Goal: Information Seeking & Learning: Learn about a topic

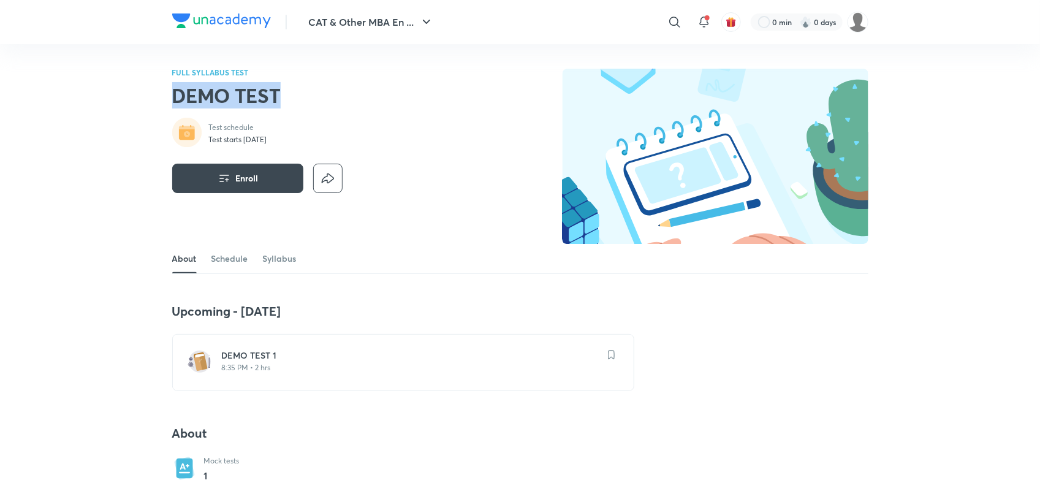
drag, startPoint x: 166, startPoint y: 95, endPoint x: 365, endPoint y: 93, distance: 199.2
click at [212, 101] on h2 "DEMO TEST" at bounding box center [257, 95] width 170 height 25
drag, startPoint x: 172, startPoint y: 95, endPoint x: 326, endPoint y: 92, distance: 154.5
click at [326, 92] on h2 "DEMO TEST" at bounding box center [257, 95] width 170 height 25
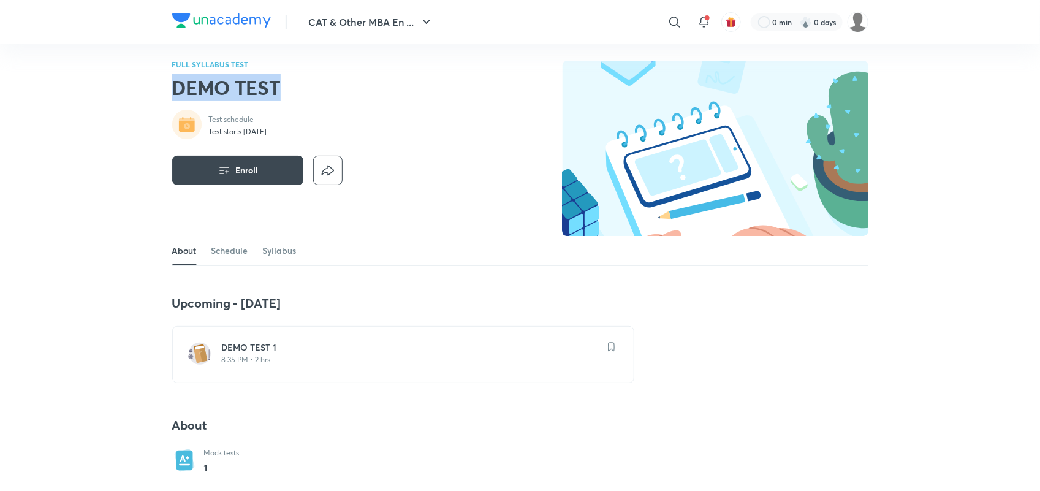
scroll to position [1, 0]
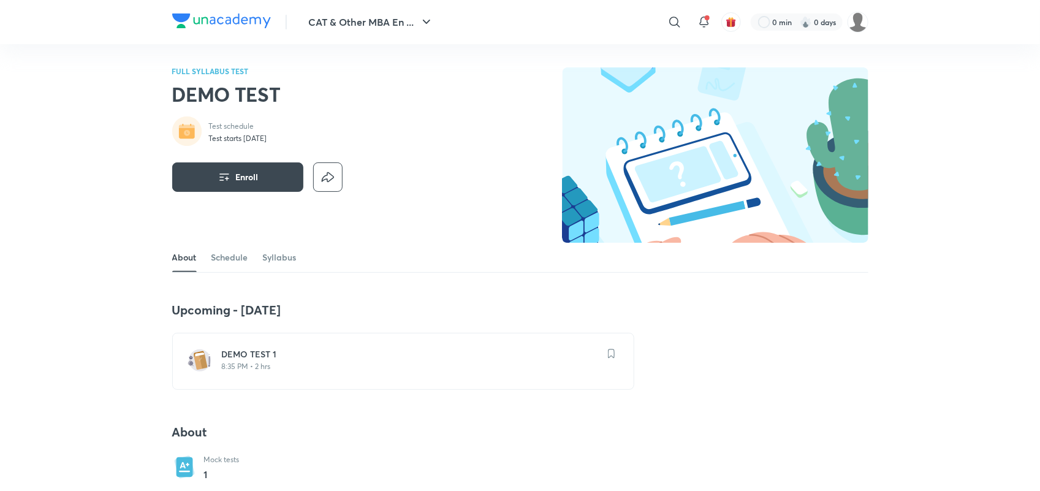
click at [247, 338] on div "DEMO TEST 1 8:35 PM • 2 hrs" at bounding box center [403, 361] width 462 height 57
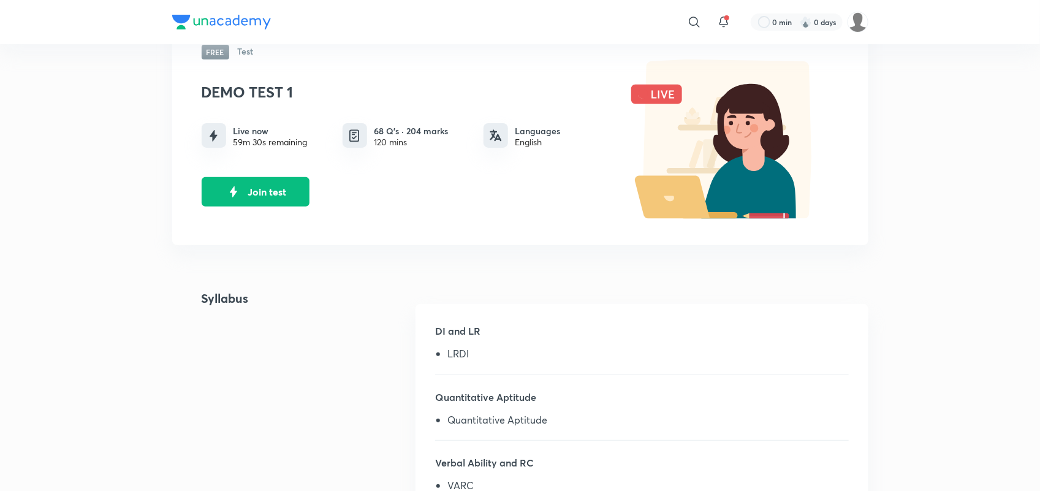
scroll to position [83, 0]
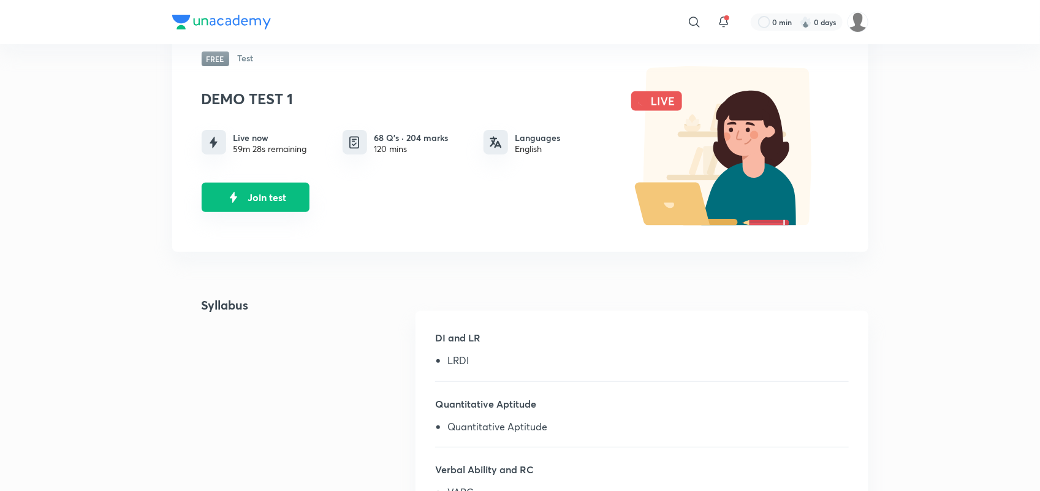
click at [246, 197] on button "Join test" at bounding box center [256, 197] width 108 height 29
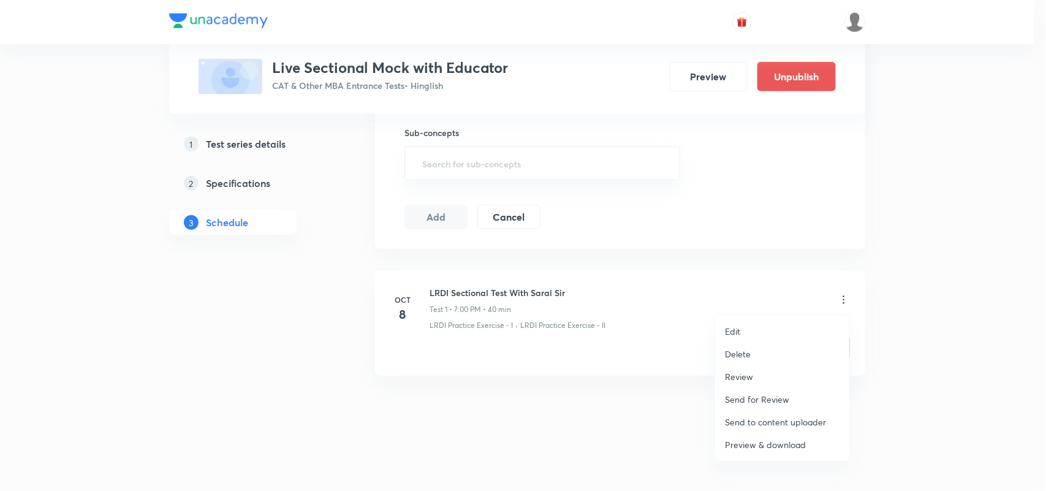
click at [498, 298] on div at bounding box center [523, 245] width 1046 height 491
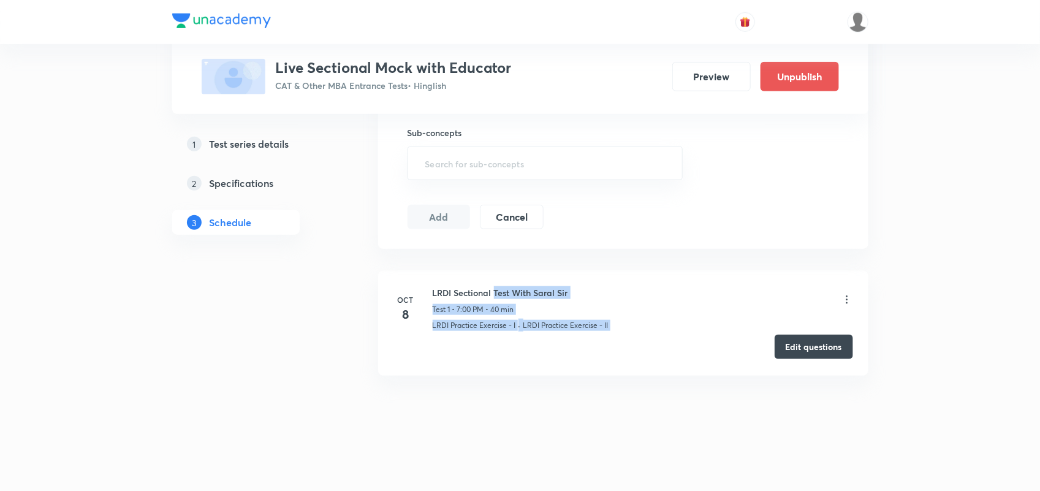
drag, startPoint x: 498, startPoint y: 298, endPoint x: 814, endPoint y: 347, distance: 320.1
click at [814, 347] on li "Oct 8 LRDI Sectional Test With Saral Sir Test 1 • 7:00 PM • 40 min LRDI Practic…" at bounding box center [623, 323] width 490 height 105
click at [814, 347] on button "Edit questions" at bounding box center [814, 347] width 78 height 25
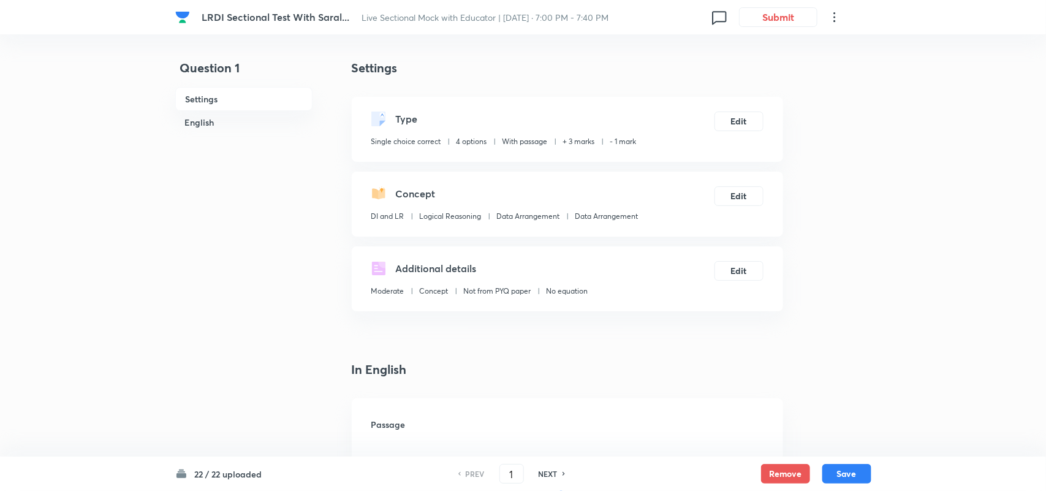
checkbox input "true"
click at [831, 14] on icon at bounding box center [831, 17] width 15 height 15
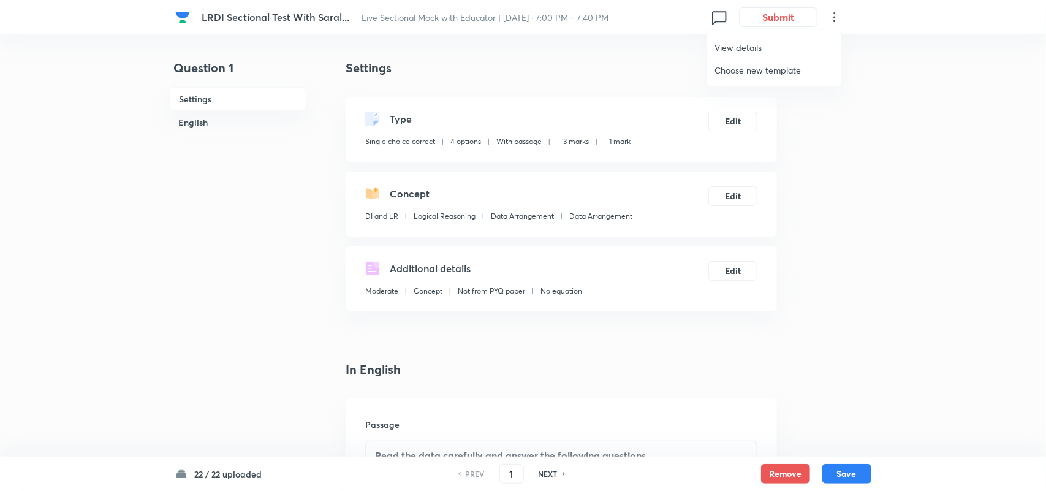
click at [757, 47] on span "View details" at bounding box center [774, 47] width 119 height 13
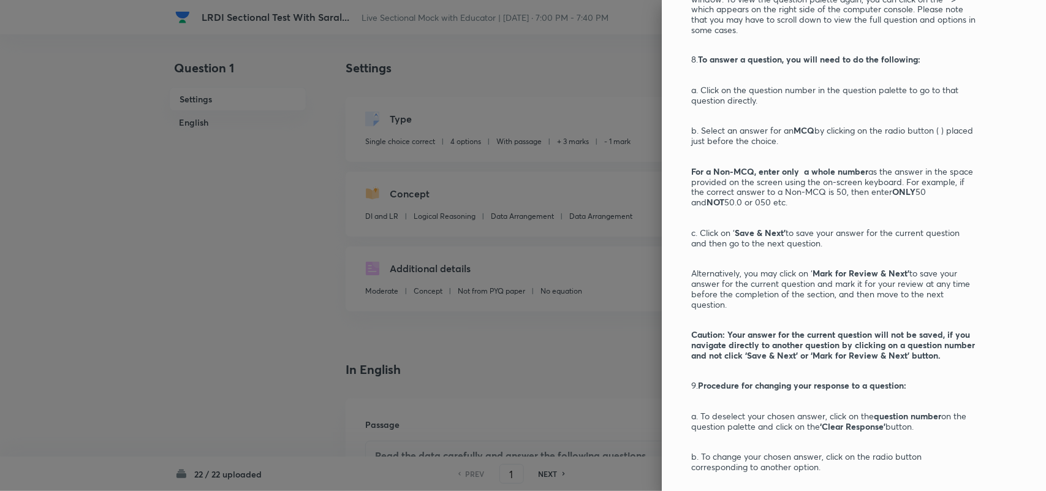
scroll to position [1172, 0]
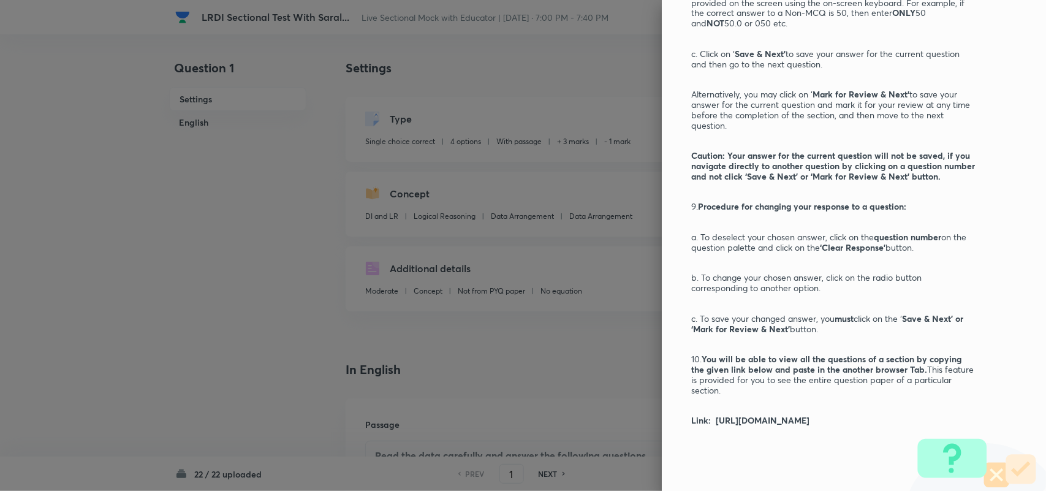
drag, startPoint x: 703, startPoint y: 409, endPoint x: 764, endPoint y: 418, distance: 61.4
click at [764, 418] on p "Link: https://drive.google.com/drive/folders/1mXjYuRn0vPQPQt7mh3oxbmV8m7gMvr8h" at bounding box center [833, 420] width 284 height 10
copy strong "https://drive.google.com/drive/folders/1mXjYuRn0vPQPQt7mh3oxbmV8m7gMvr8h"
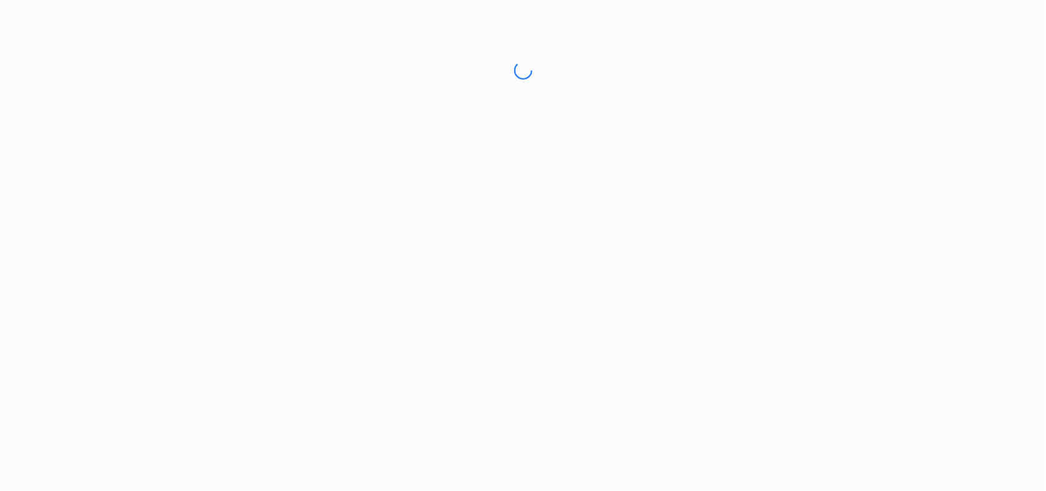
click at [474, 126] on html "No internet connection" at bounding box center [523, 70] width 1046 height 141
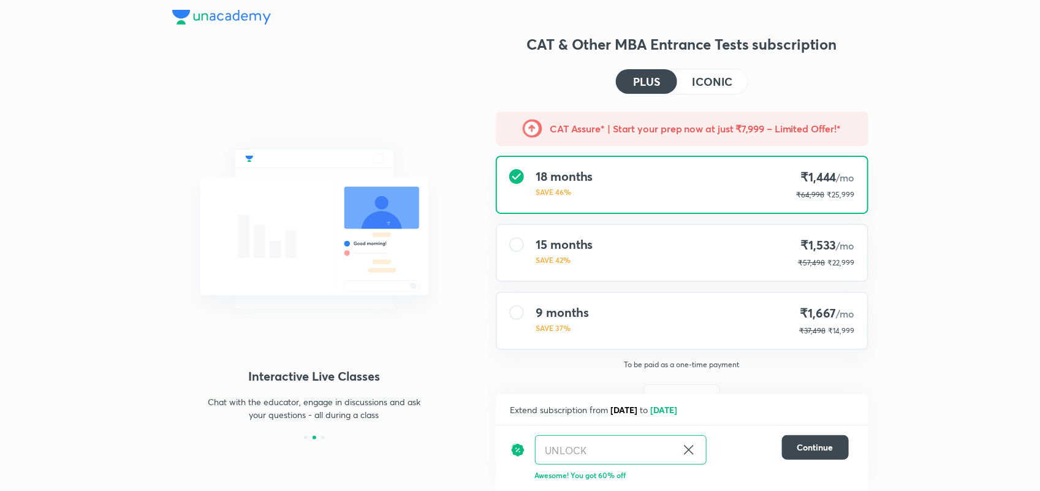
click at [232, 17] on img at bounding box center [221, 17] width 99 height 15
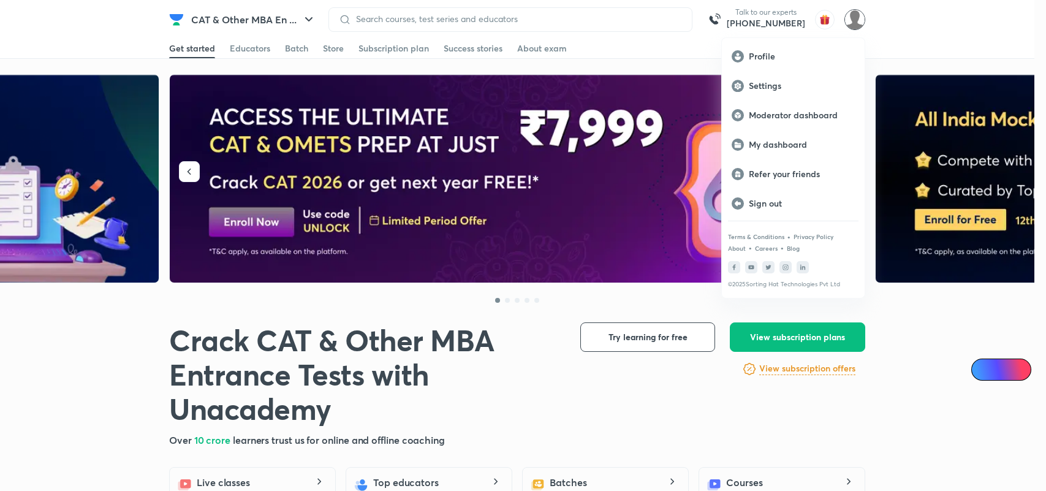
click at [915, 37] on div at bounding box center [523, 245] width 1046 height 491
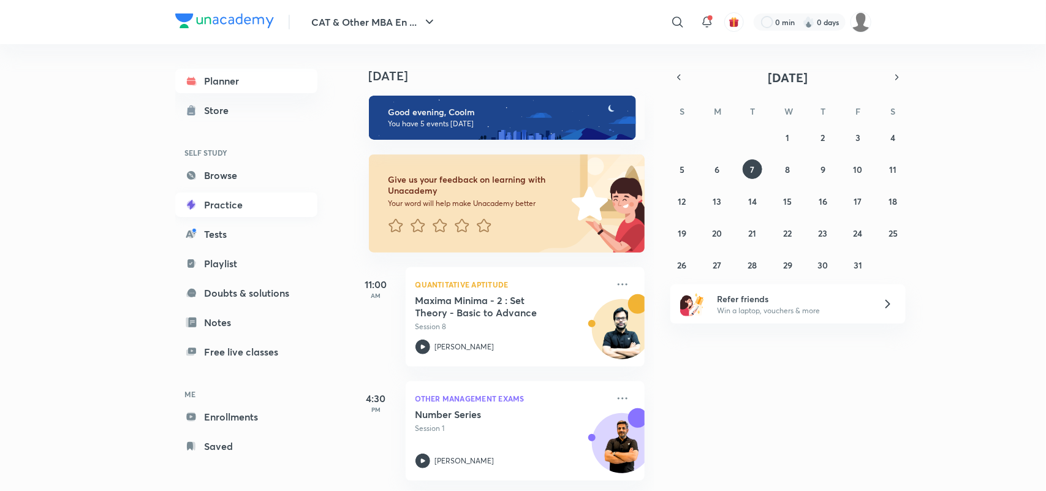
click at [237, 200] on link "Practice" at bounding box center [246, 204] width 142 height 25
click at [238, 204] on link "Practice" at bounding box center [246, 204] width 142 height 25
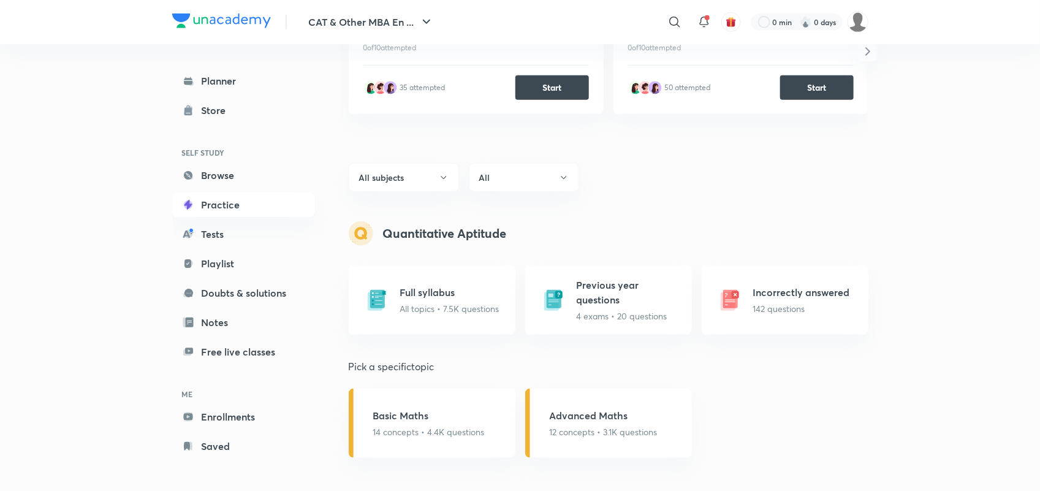
scroll to position [354, 0]
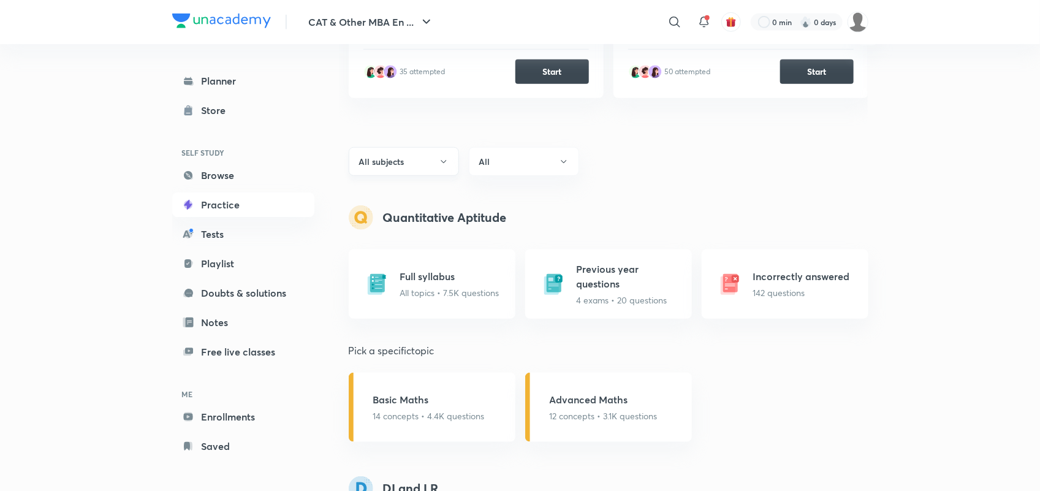
click at [443, 166] on icon "button" at bounding box center [444, 162] width 10 height 10
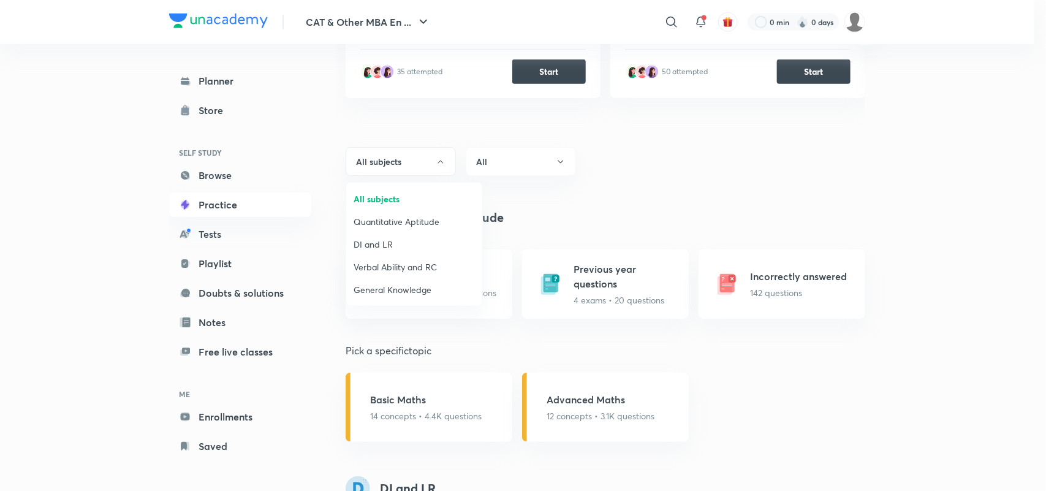
click at [550, 167] on div at bounding box center [523, 245] width 1046 height 491
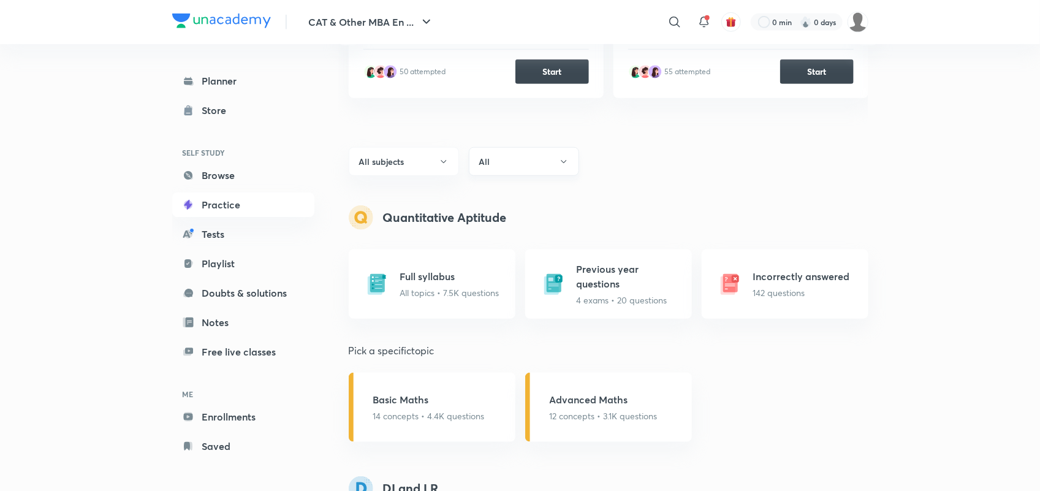
click at [559, 162] on icon "button" at bounding box center [564, 162] width 10 height 10
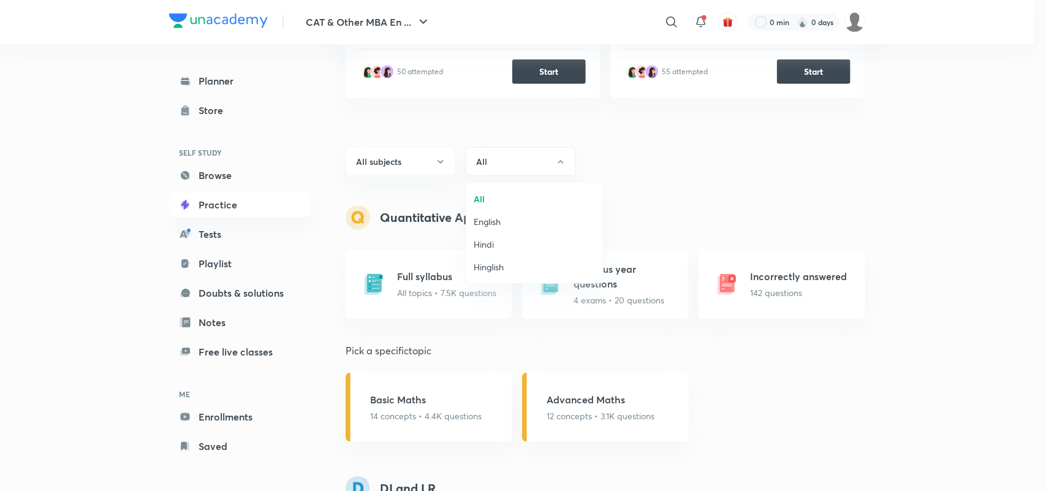
click at [668, 173] on div at bounding box center [523, 245] width 1046 height 491
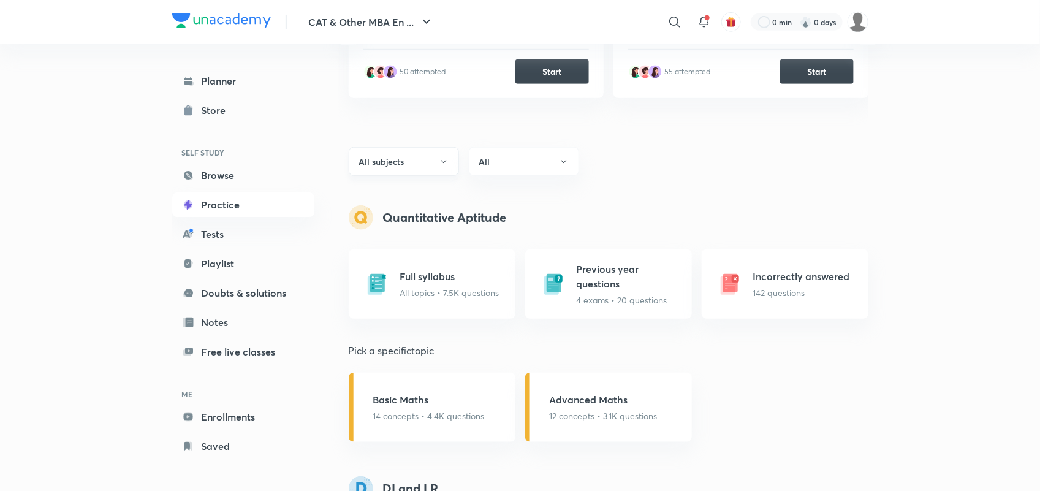
click at [439, 164] on icon "button" at bounding box center [444, 162] width 10 height 10
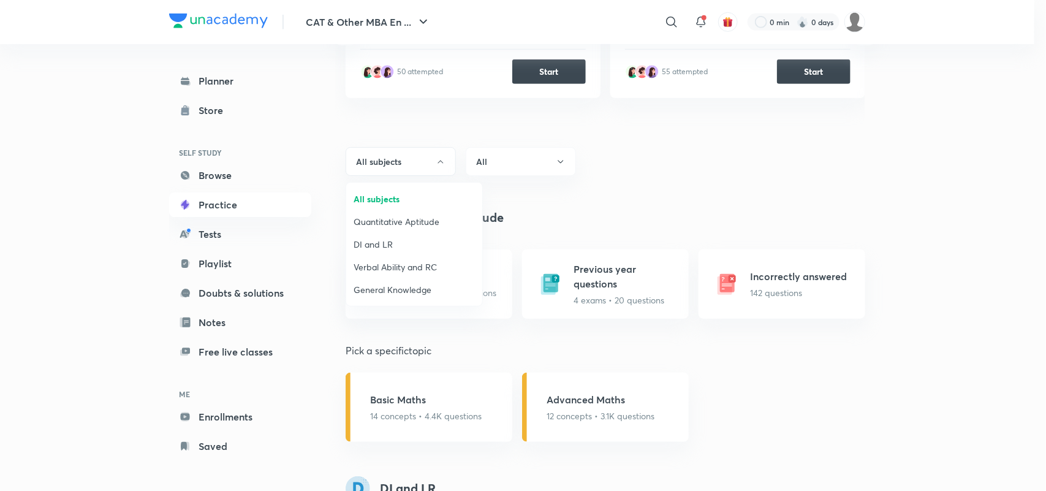
click at [622, 178] on div at bounding box center [523, 245] width 1046 height 491
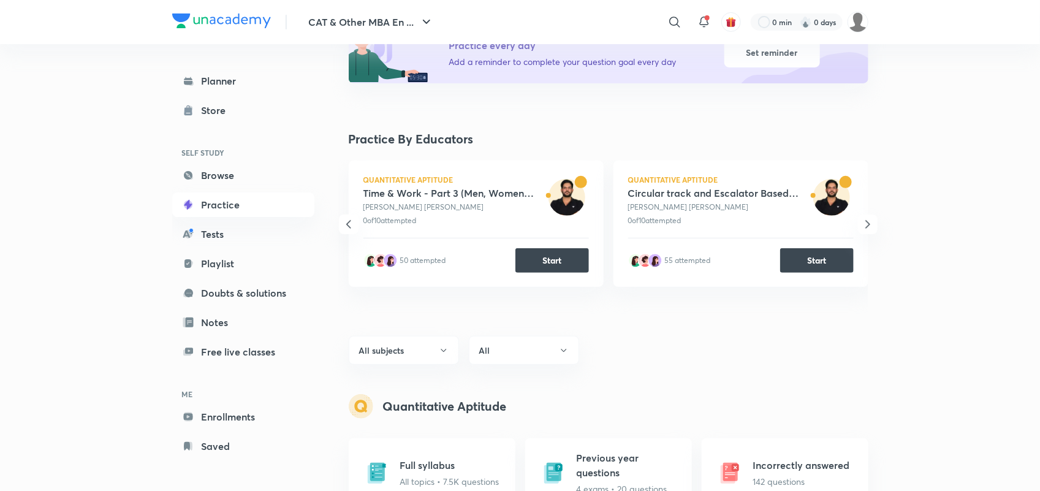
scroll to position [166, 0]
click at [871, 219] on icon "button" at bounding box center [867, 223] width 15 height 15
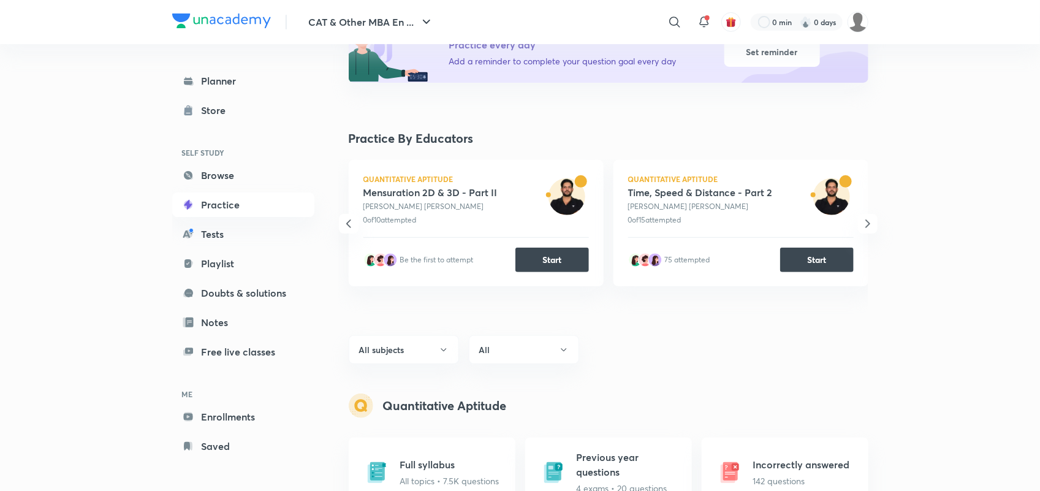
click at [865, 219] on icon "button" at bounding box center [867, 223] width 4 height 8
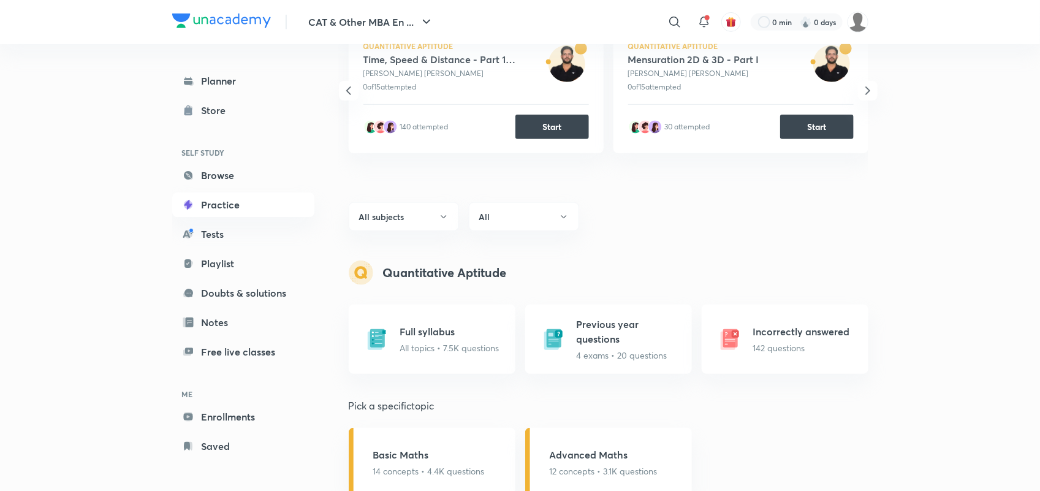
scroll to position [301, 0]
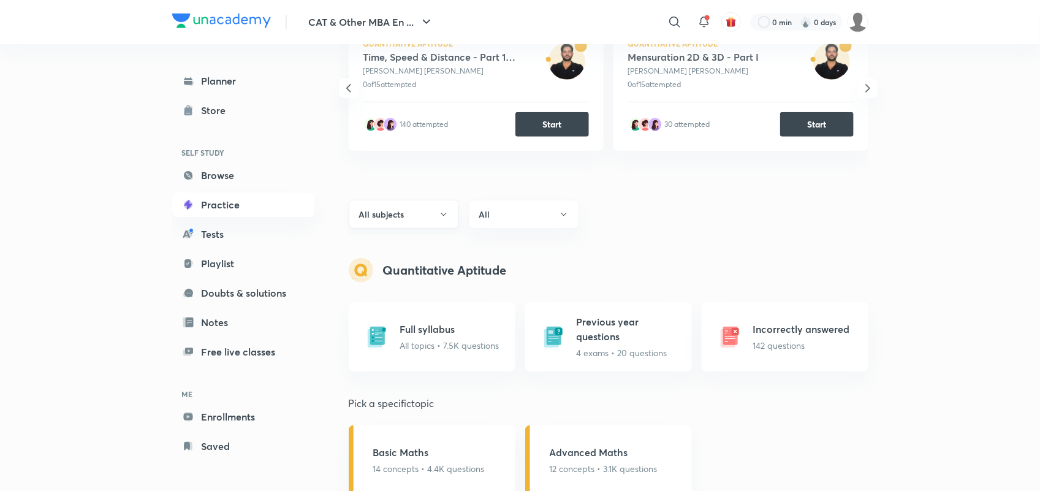
click at [408, 214] on button "All subjects" at bounding box center [404, 214] width 110 height 29
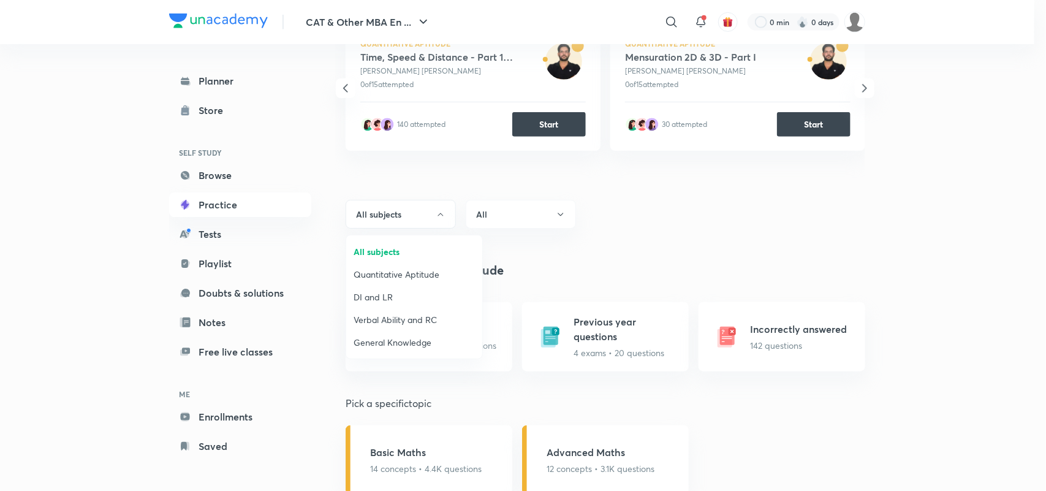
click at [389, 270] on span "Quantitative Aptitude" at bounding box center [414, 274] width 121 height 13
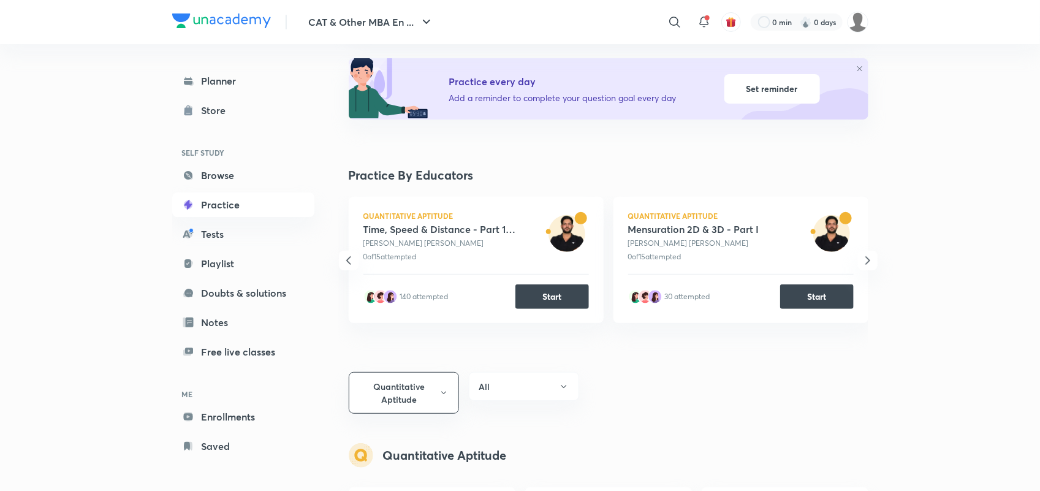
scroll to position [130, 0]
click at [436, 394] on button "Quantitative Aptitude" at bounding box center [404, 392] width 110 height 42
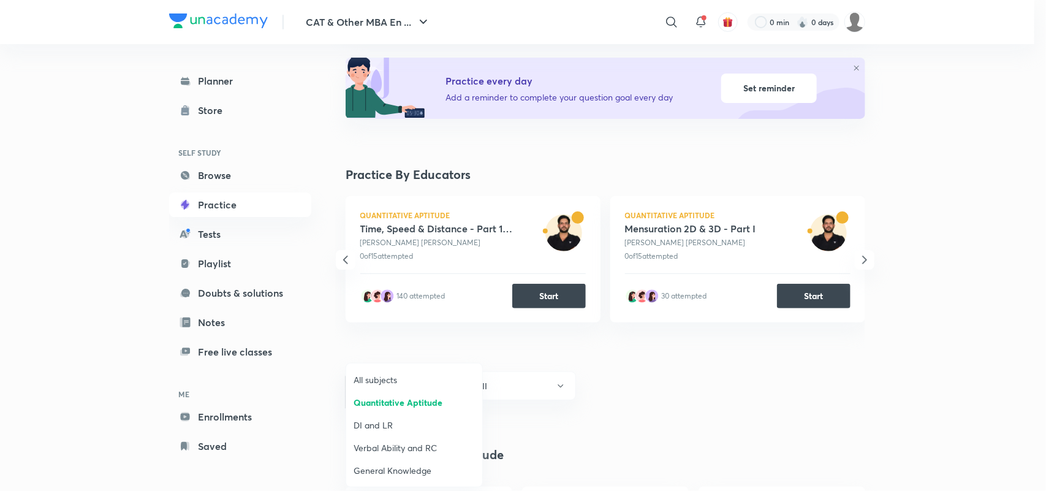
click at [384, 420] on span "DI and LR" at bounding box center [414, 425] width 121 height 13
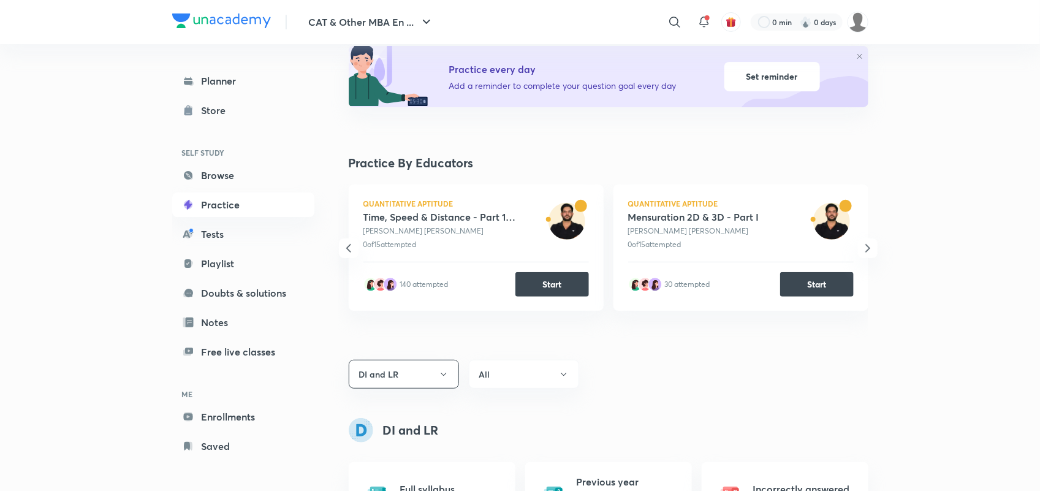
scroll to position [154, 0]
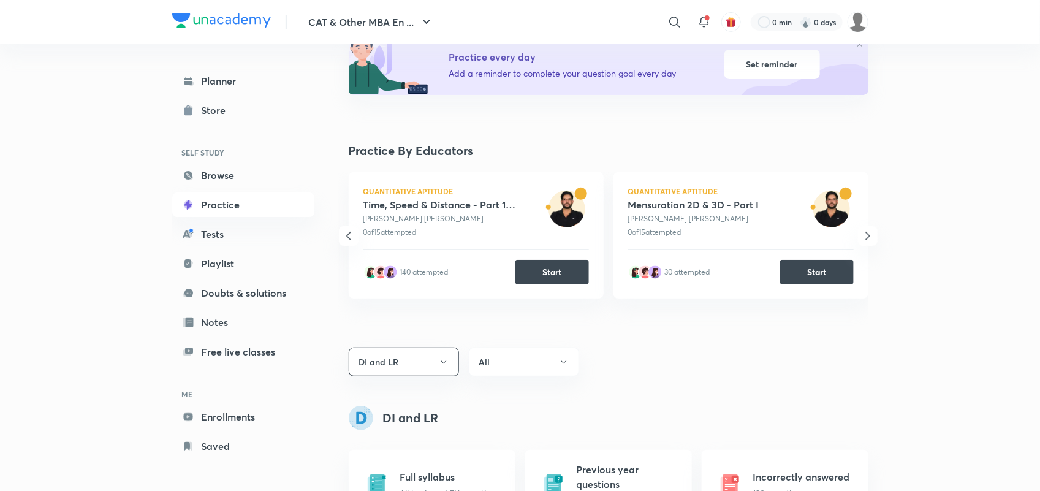
drag, startPoint x: 872, startPoint y: 231, endPoint x: 906, endPoint y: 243, distance: 35.7
drag, startPoint x: 906, startPoint y: 243, endPoint x: 996, endPoint y: 227, distance: 91.4
click at [996, 227] on div "CAT & Other MBA En ... ​ 0 min 0 days Planner Store SELF STUDY Browse Practice …" at bounding box center [520, 261] width 1040 height 830
click at [871, 237] on icon "button" at bounding box center [867, 236] width 15 height 15
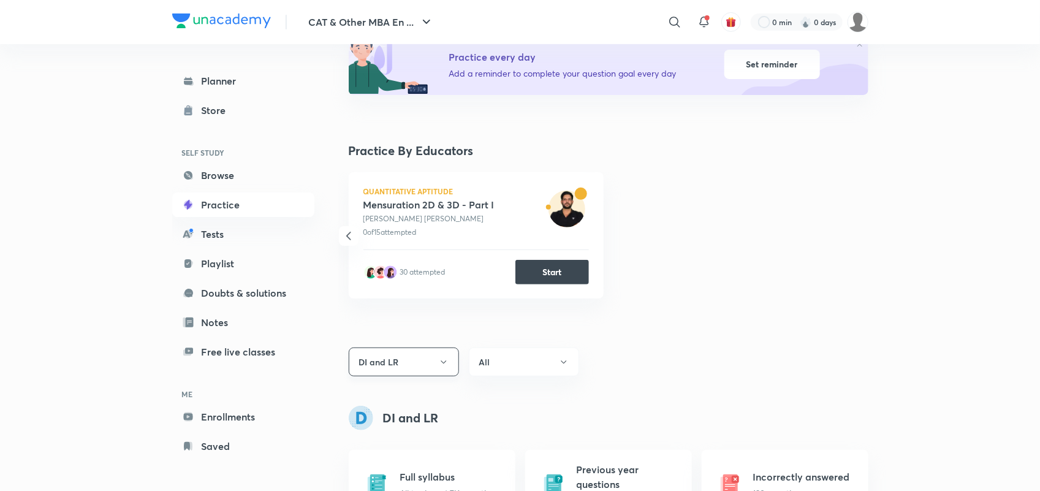
click at [415, 362] on button "DI and LR" at bounding box center [404, 361] width 110 height 29
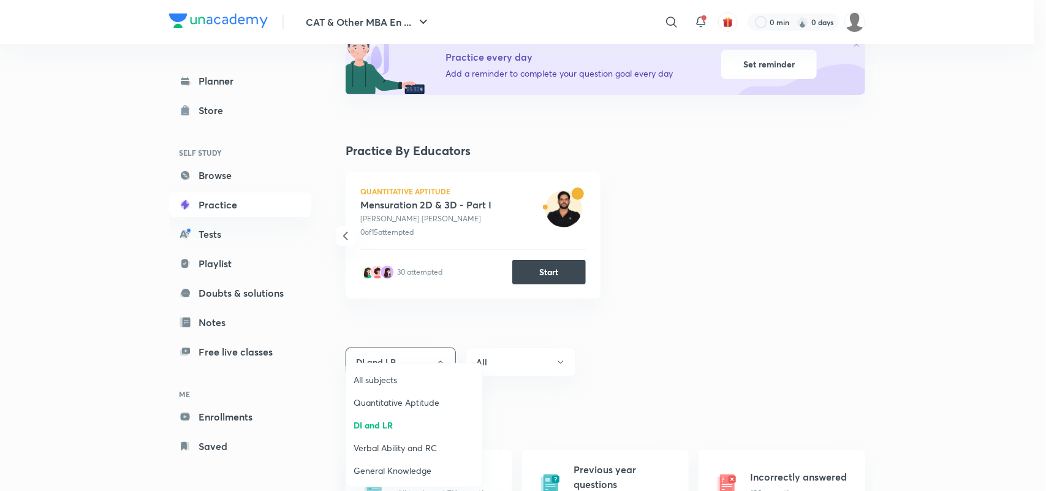
click at [408, 446] on span "Verbal Ability and RC" at bounding box center [414, 447] width 121 height 13
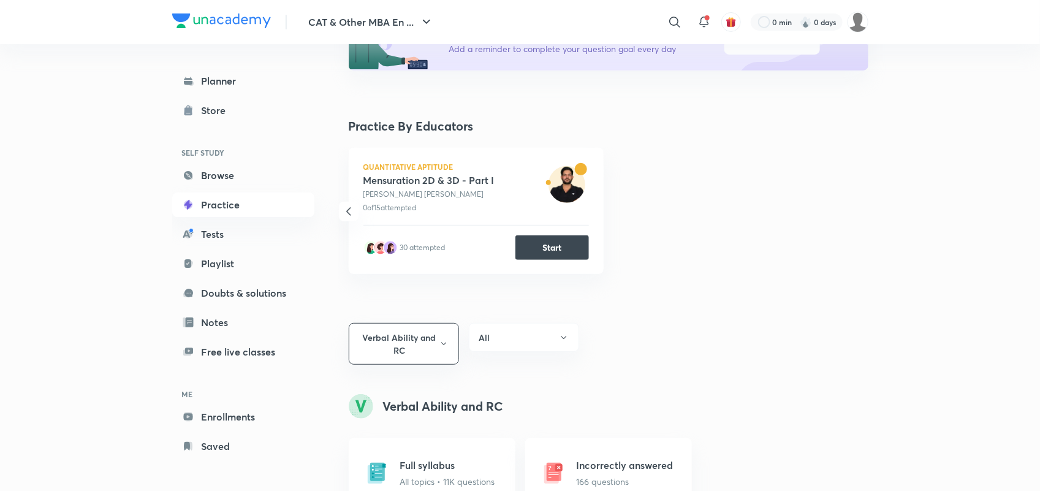
scroll to position [186, 0]
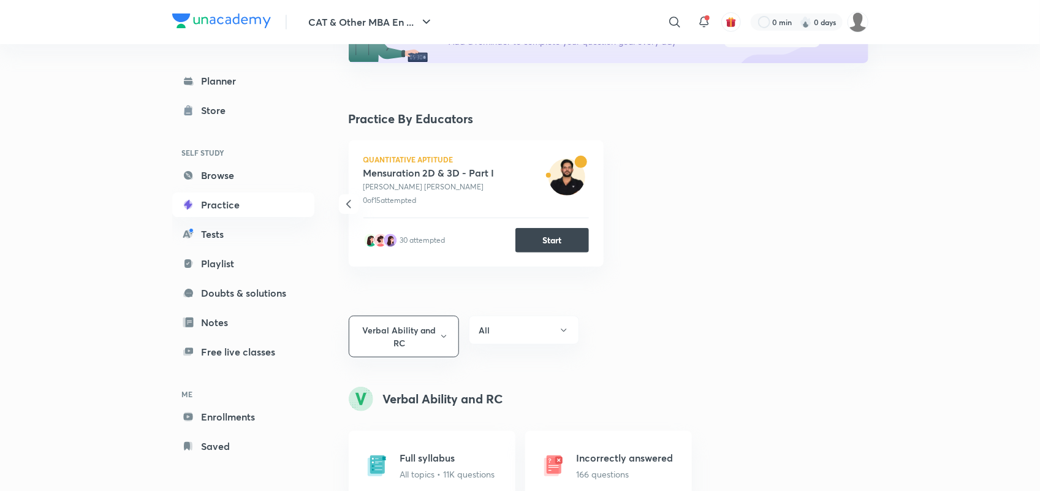
click at [428, 316] on div "Quantitative Aptitude Practice Questions on Coordinate Geometry & Doubt Clearin…" at bounding box center [603, 232] width 529 height 185
click at [442, 334] on icon "button" at bounding box center [443, 337] width 9 height 10
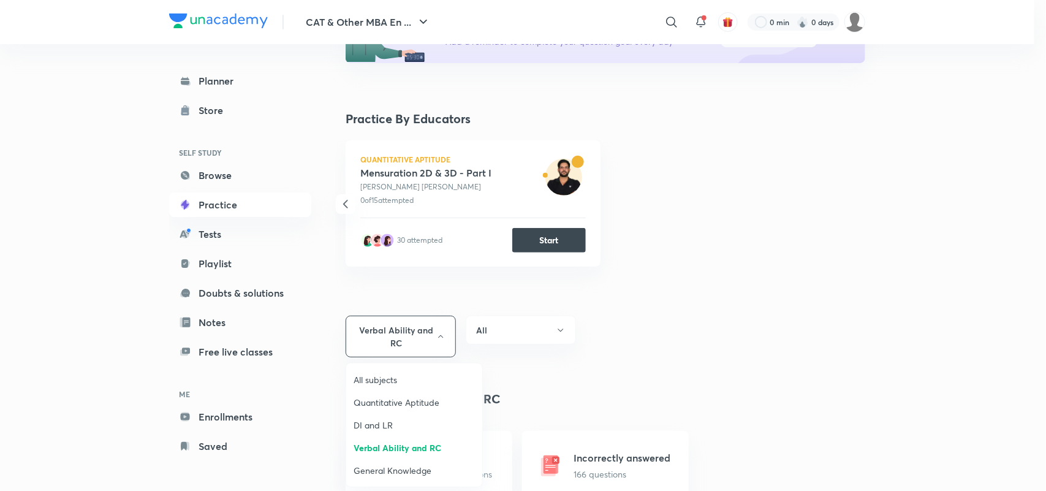
click at [384, 380] on span "All subjects" at bounding box center [414, 379] width 121 height 13
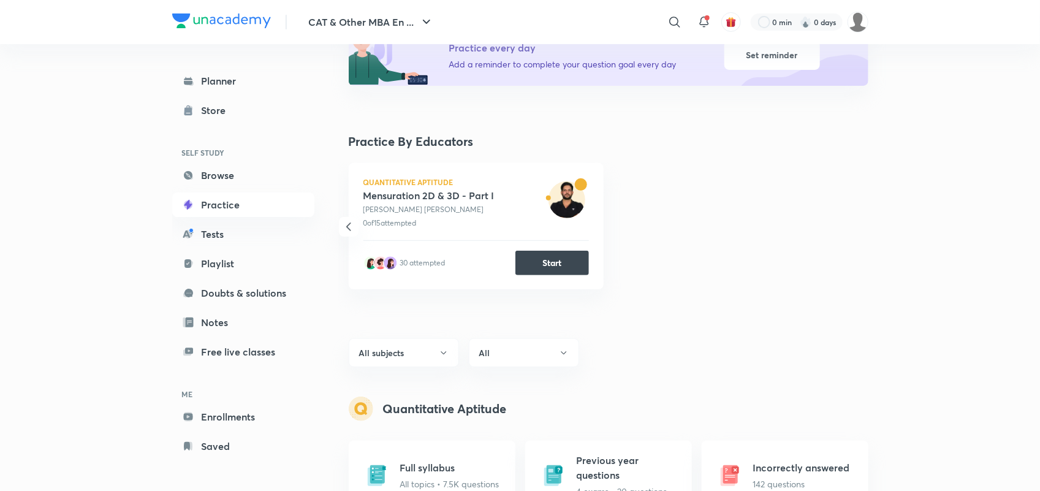
scroll to position [164, 0]
click at [344, 228] on icon "button" at bounding box center [348, 226] width 15 height 15
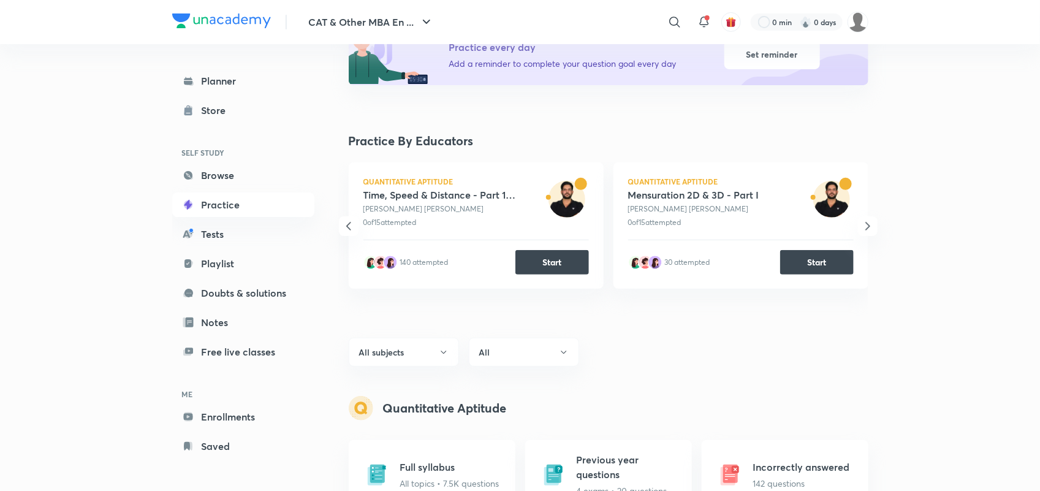
click at [344, 228] on icon "button" at bounding box center [348, 226] width 15 height 15
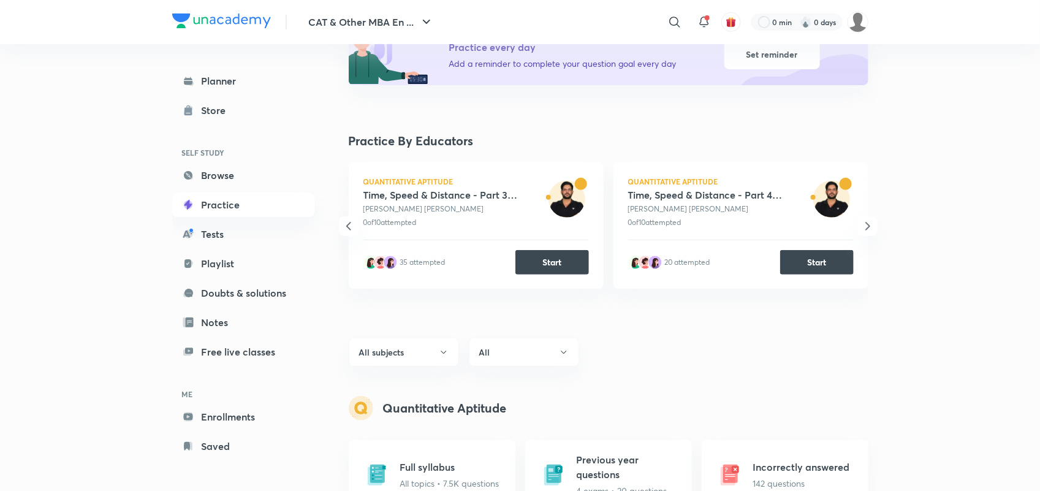
click at [344, 228] on icon "button" at bounding box center [348, 226] width 15 height 15
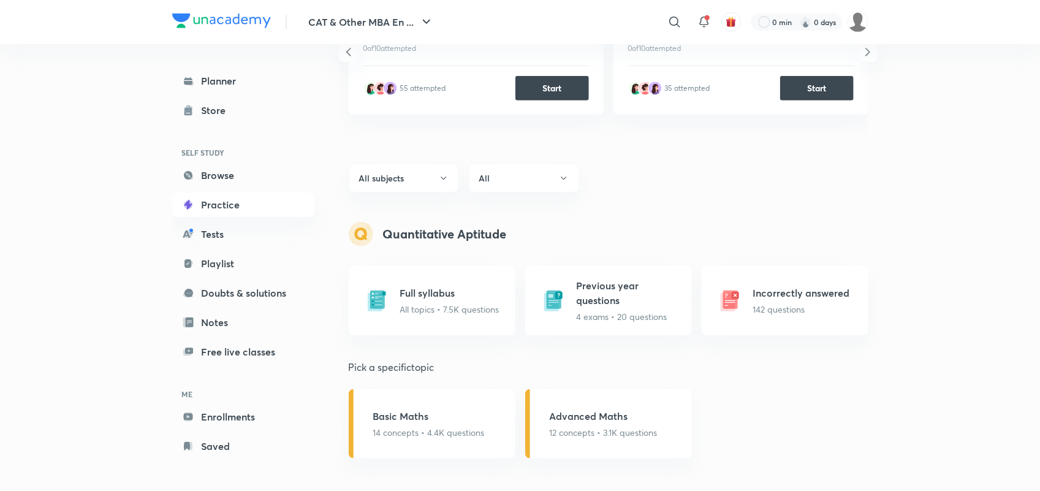
scroll to position [337, 0]
click at [450, 305] on p "All topics • 7.5K questions" at bounding box center [449, 309] width 99 height 13
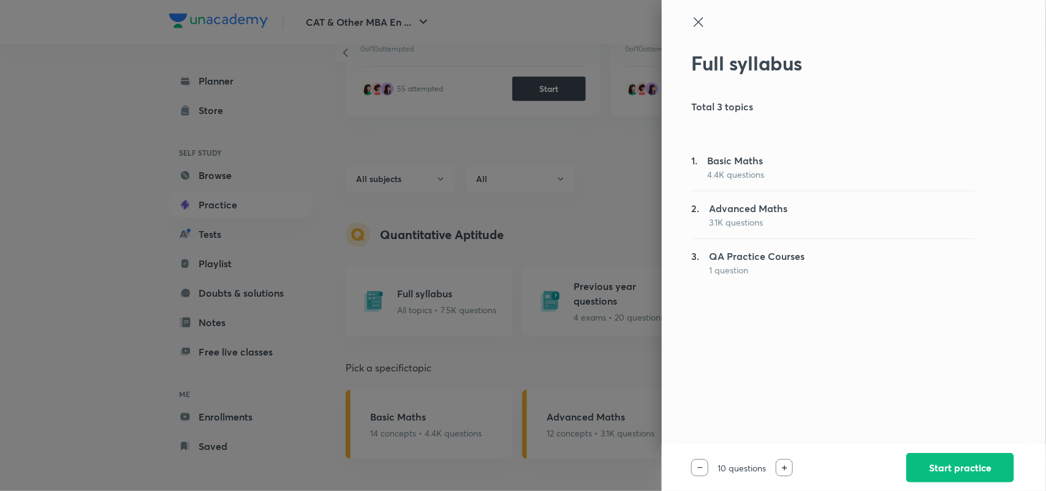
click at [703, 21] on icon at bounding box center [698, 22] width 15 height 15
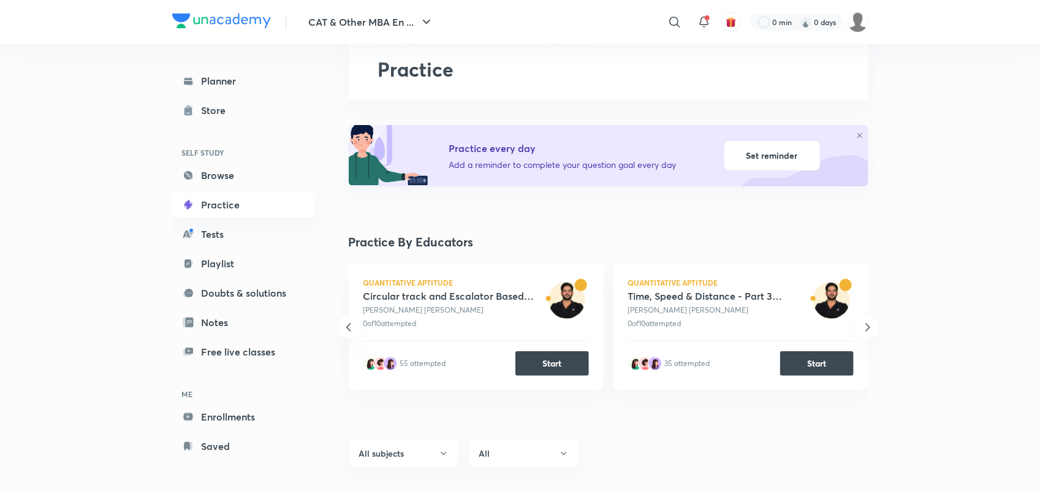
scroll to position [60, 0]
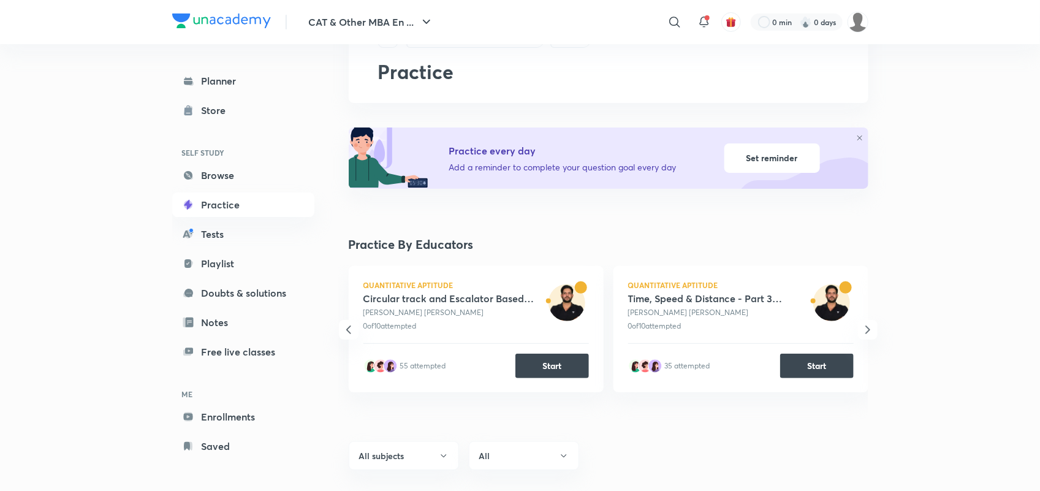
click at [871, 326] on icon "button" at bounding box center [867, 329] width 15 height 15
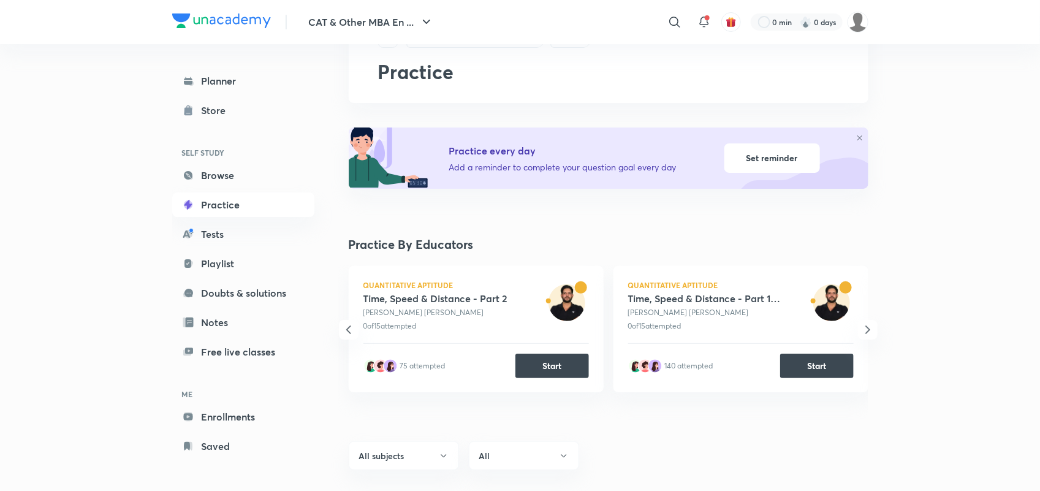
click at [871, 326] on icon "button" at bounding box center [867, 329] width 15 height 15
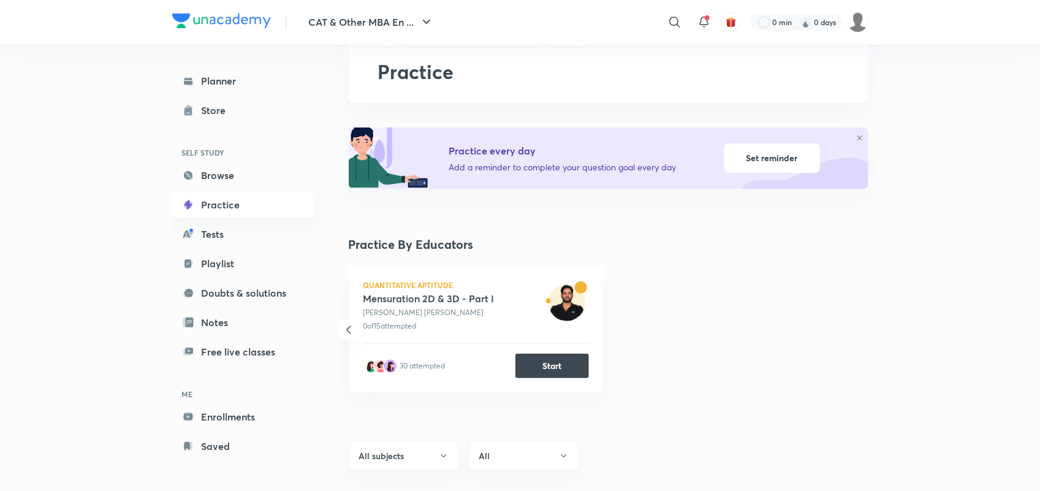
click at [350, 330] on icon "button" at bounding box center [348, 329] width 15 height 15
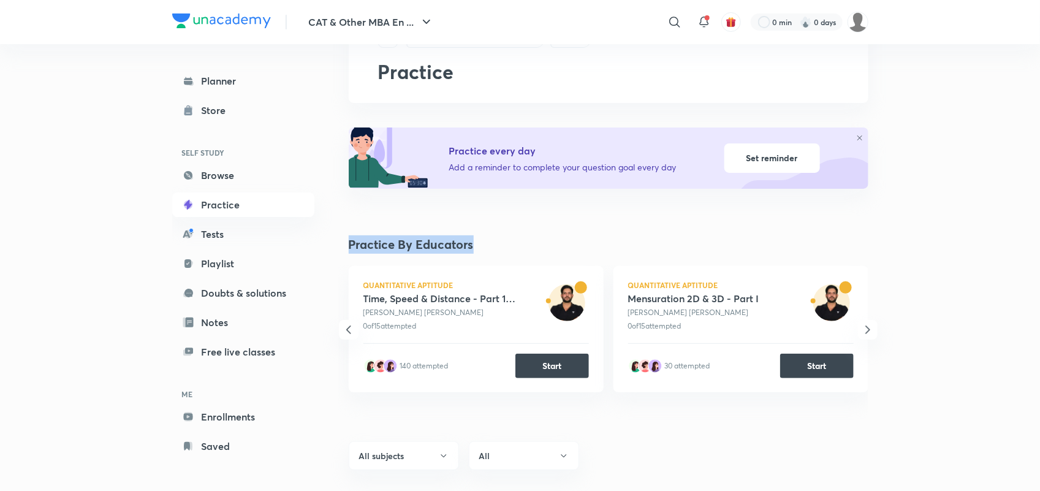
drag, startPoint x: 344, startPoint y: 240, endPoint x: 493, endPoint y: 233, distance: 149.1
click at [349, 328] on icon "button" at bounding box center [348, 329] width 15 height 15
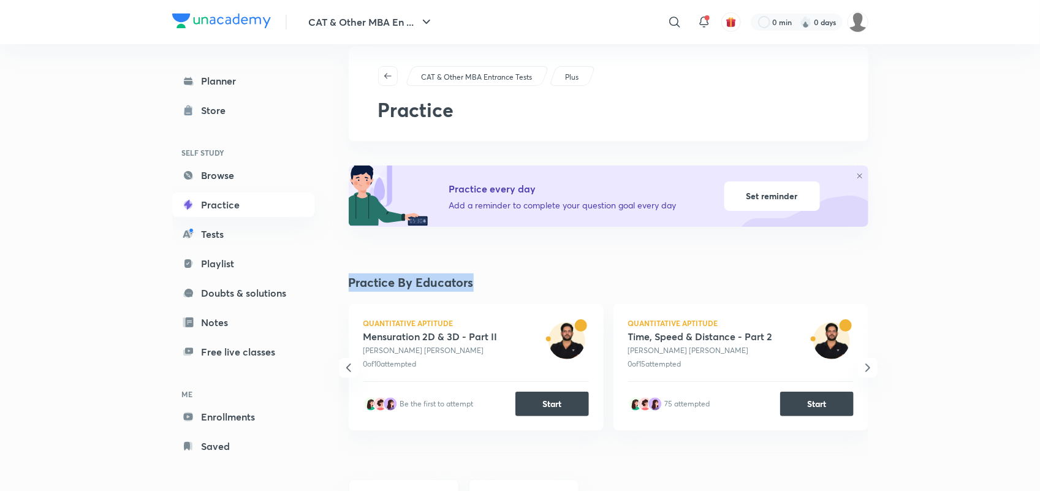
scroll to position [19, 0]
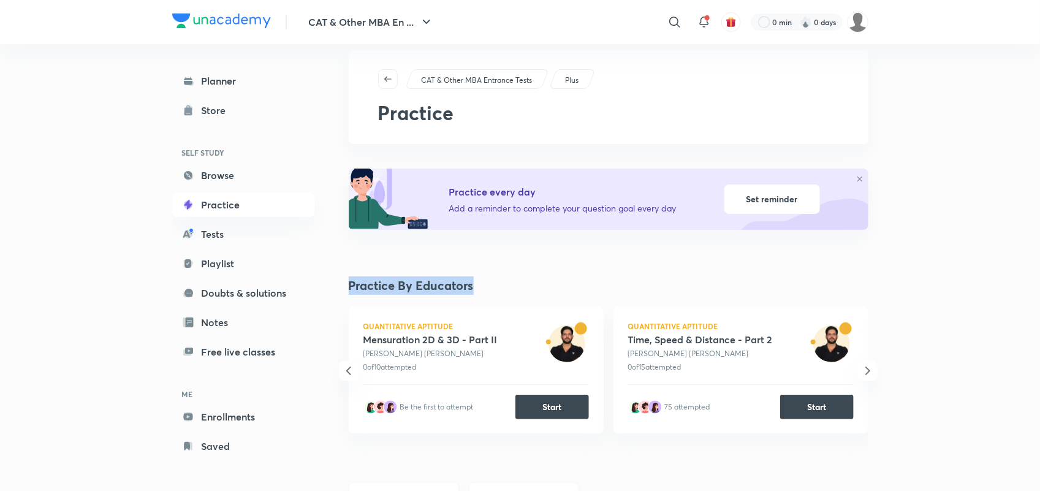
click at [346, 365] on icon "button" at bounding box center [348, 370] width 15 height 15
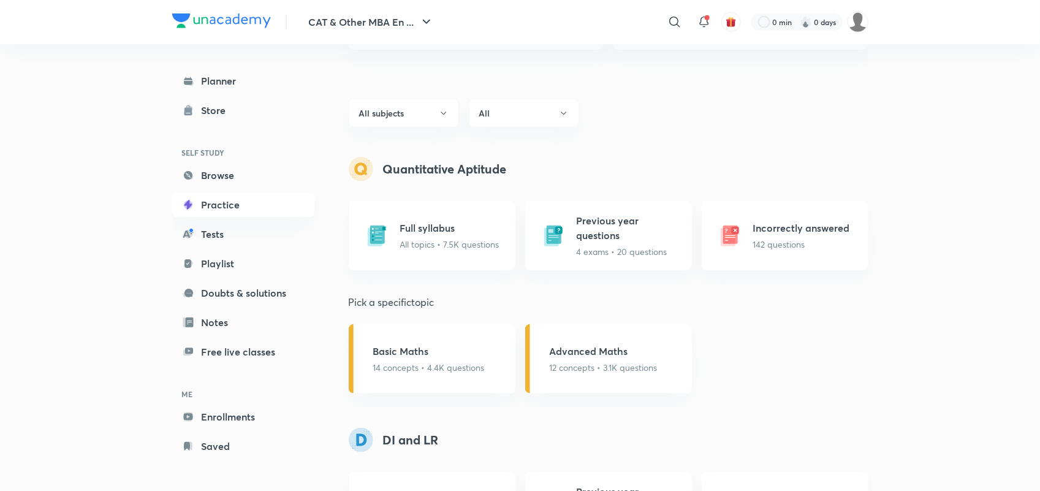
scroll to position [406, 0]
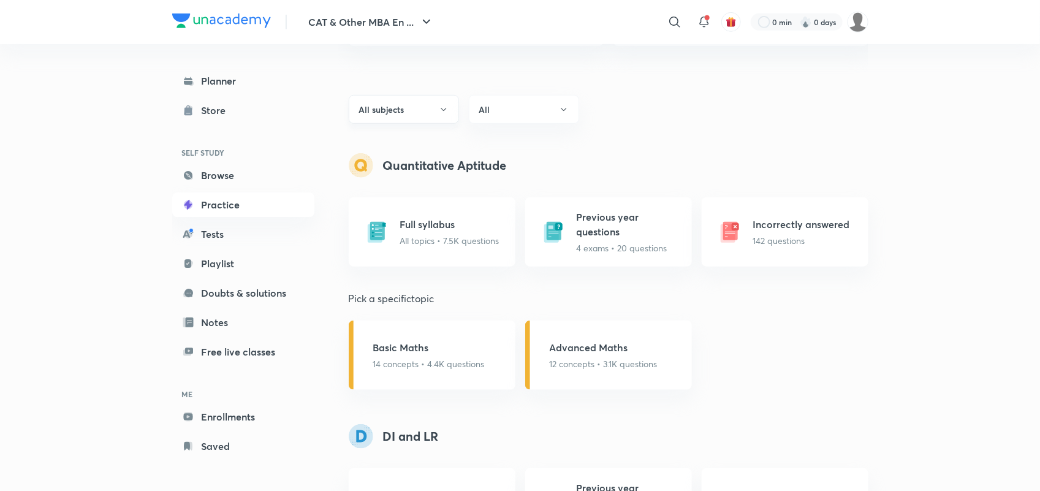
click at [441, 108] on icon "button" at bounding box center [444, 110] width 10 height 10
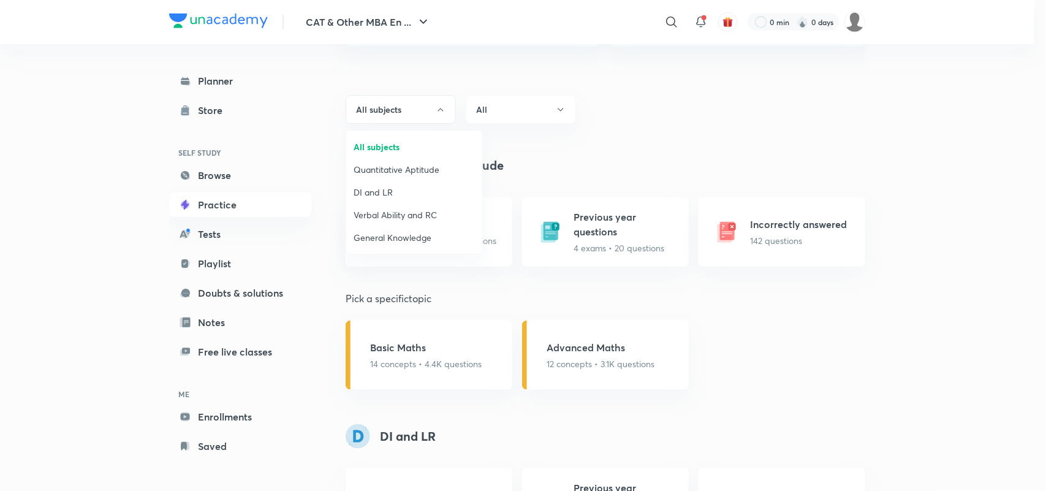
click at [694, 152] on div at bounding box center [523, 245] width 1046 height 491
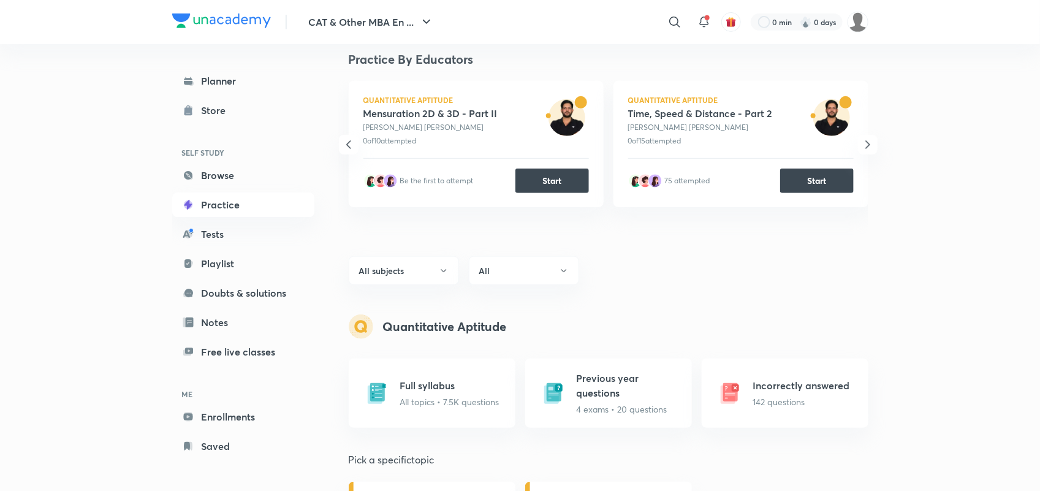
scroll to position [243, 0]
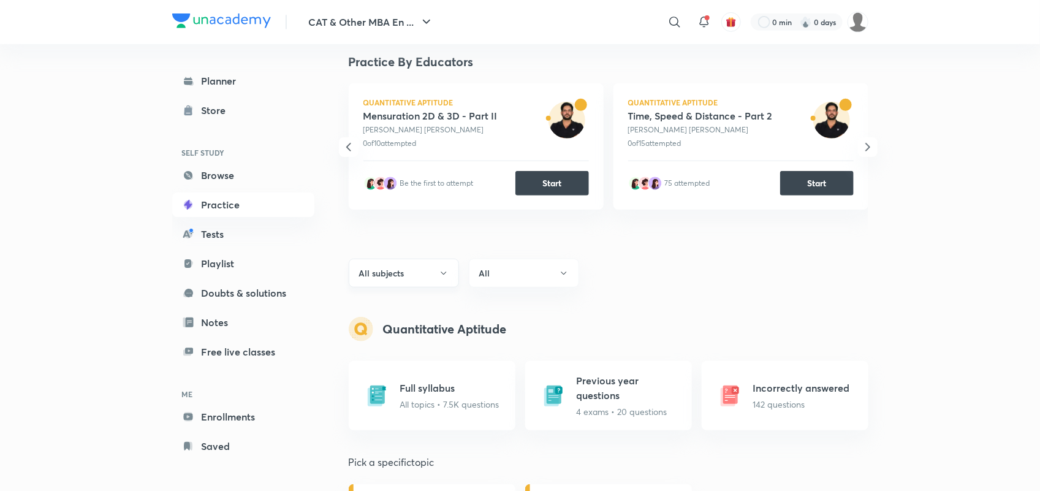
click at [451, 270] on button "All subjects" at bounding box center [404, 273] width 110 height 29
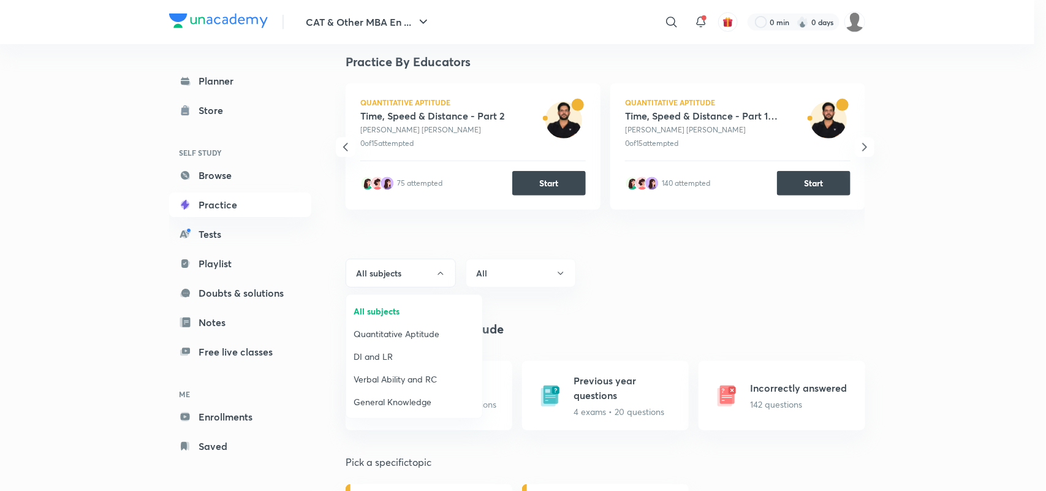
click at [442, 273] on div at bounding box center [523, 245] width 1046 height 491
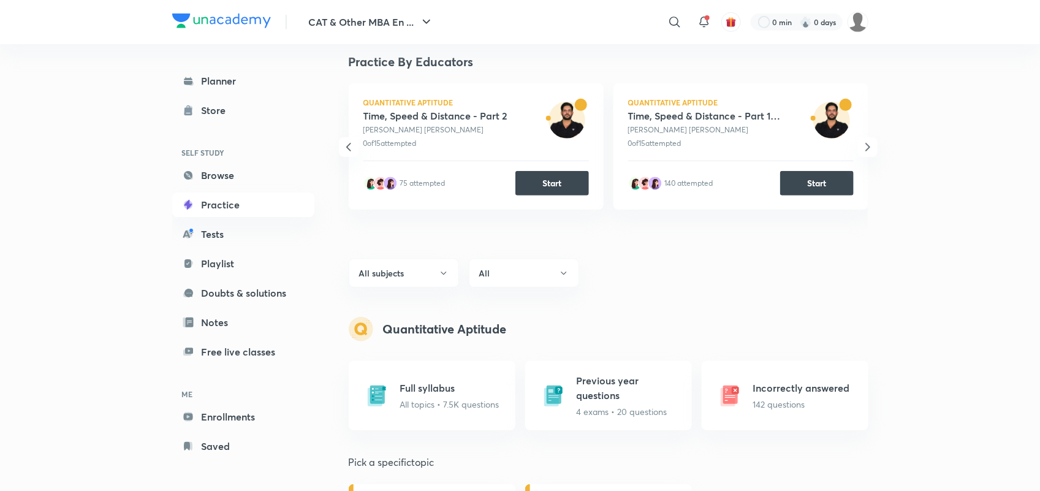
click at [442, 273] on icon "button" at bounding box center [444, 272] width 6 height 3
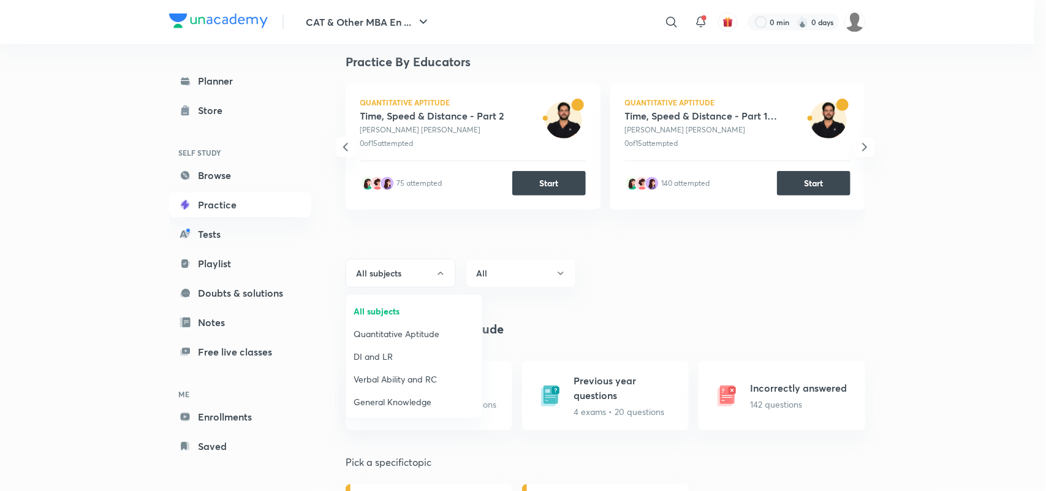
click at [647, 284] on div at bounding box center [523, 245] width 1046 height 491
